Goal: Check status: Check status

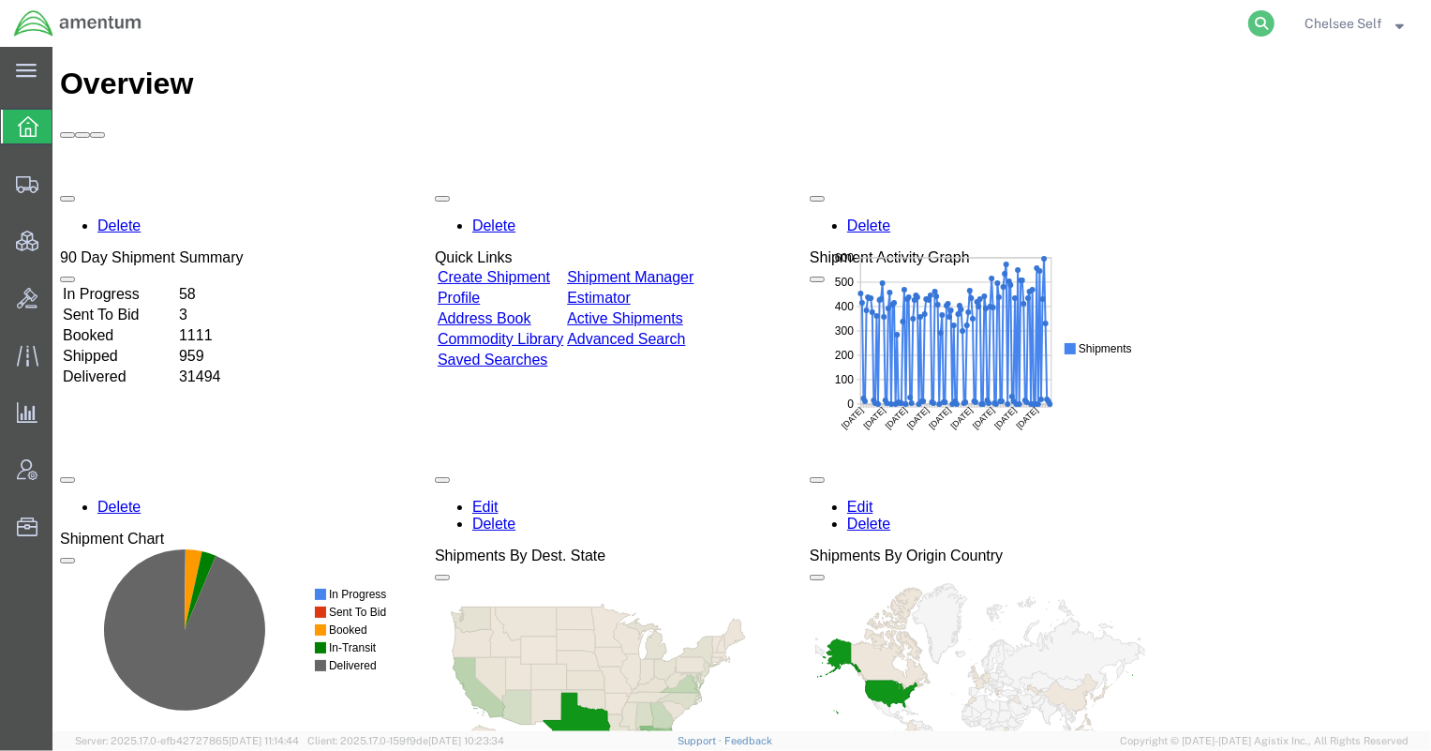
click at [1263, 23] on icon at bounding box center [1261, 23] width 26 height 26
click at [1085, 24] on input "search" at bounding box center [964, 23] width 570 height 45
click at [972, 27] on input "search" at bounding box center [964, 23] width 570 height 45
type input "56358188"
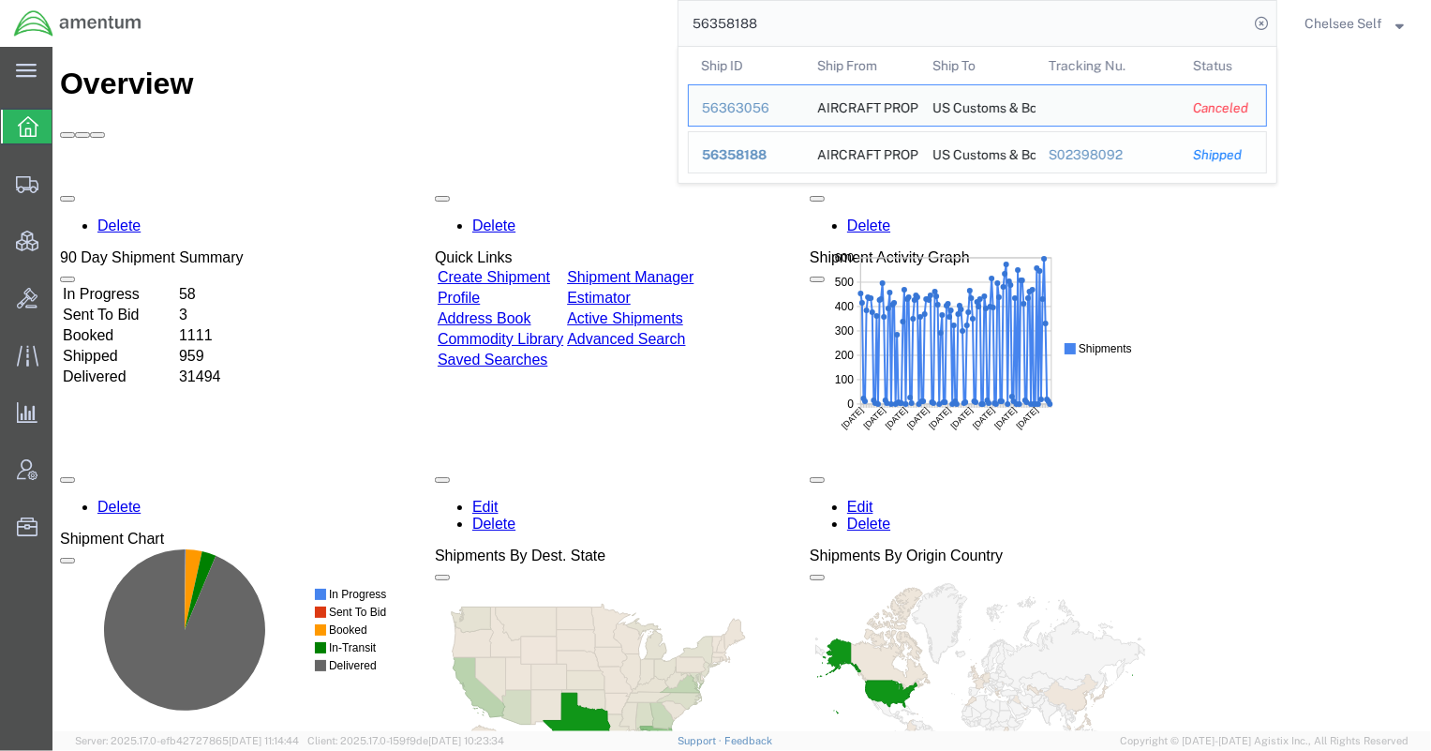
click at [1074, 154] on div "S02398092" at bounding box center [1108, 155] width 119 height 20
